Goal: Information Seeking & Learning: Learn about a topic

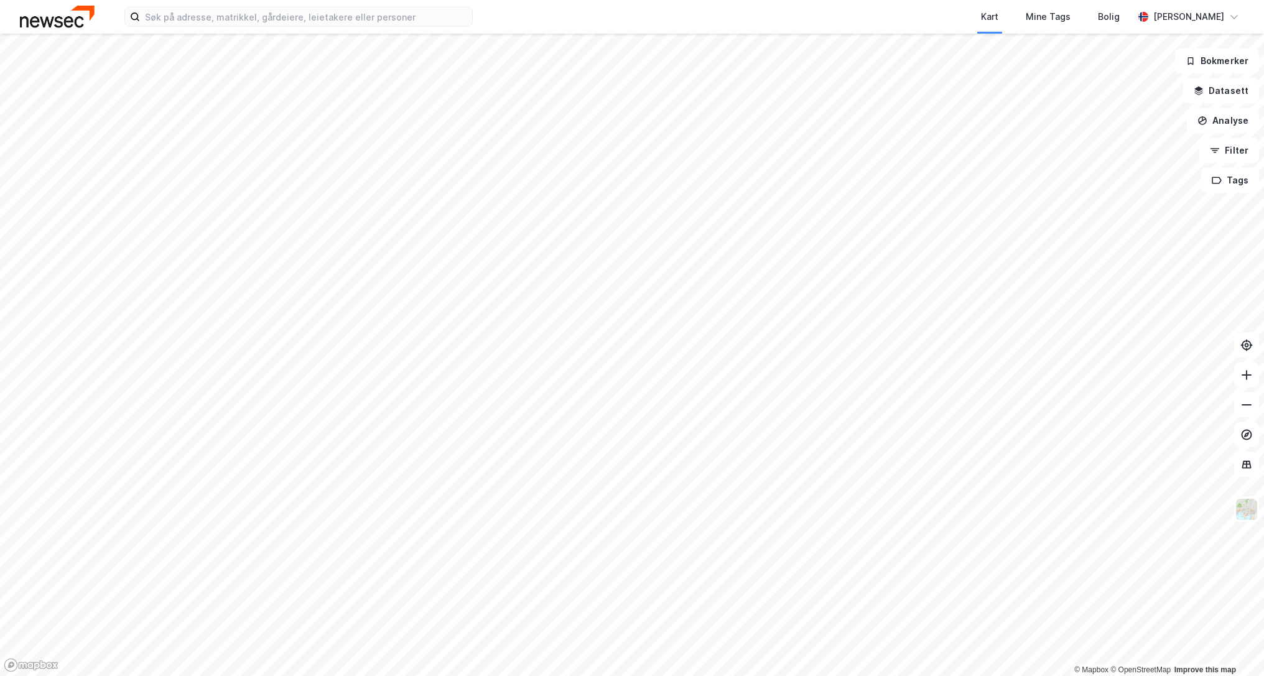
click at [673, 15] on div "Kart Mine Tags Bolig [PERSON_NAME] © Mapbox © OpenStreetMap Improve this map Bo…" at bounding box center [632, 338] width 1264 height 676
